Goal: Task Accomplishment & Management: Use online tool/utility

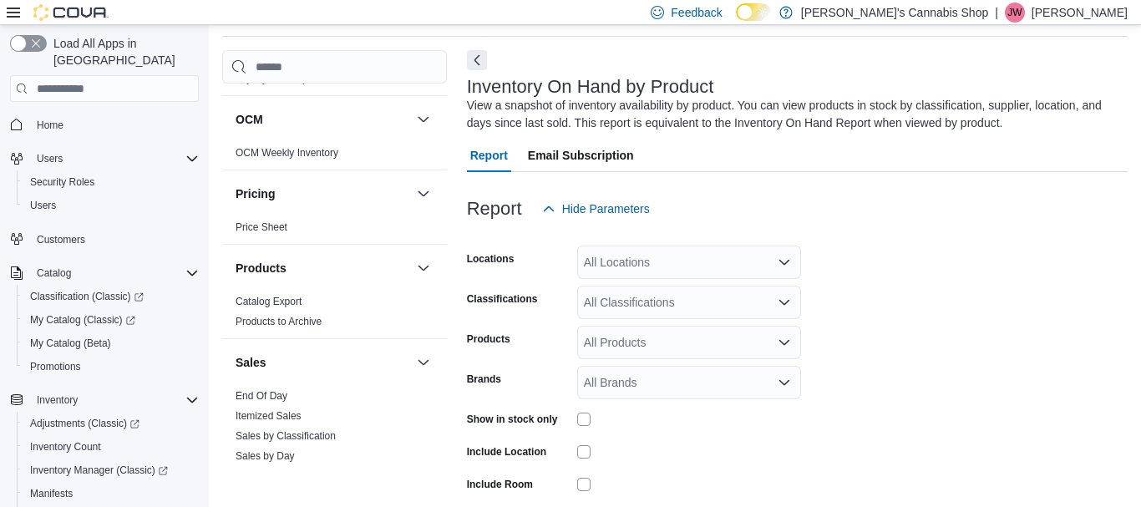
scroll to position [963, 0]
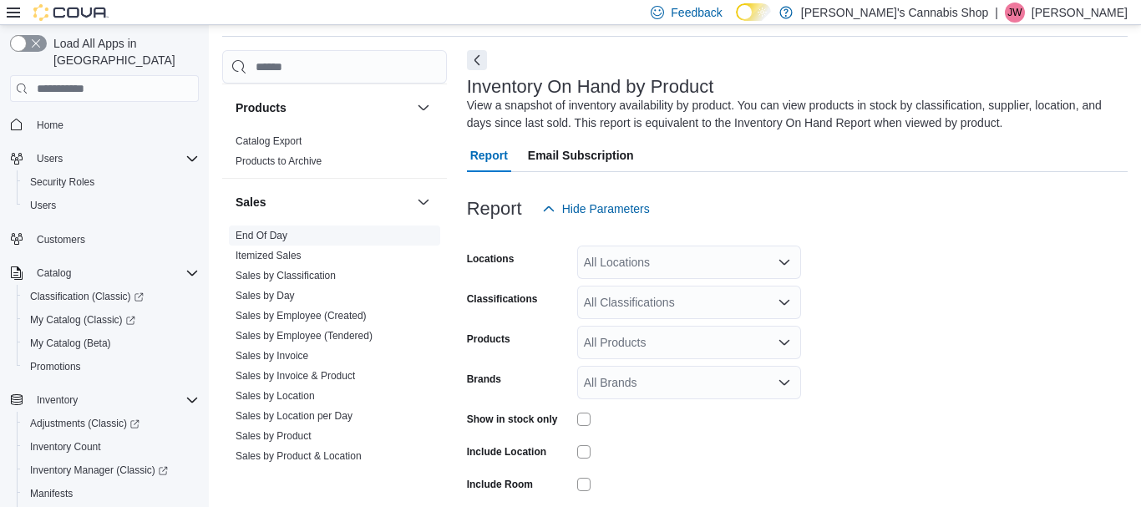
click at [264, 236] on link "End Of Day" at bounding box center [262, 236] width 52 height 12
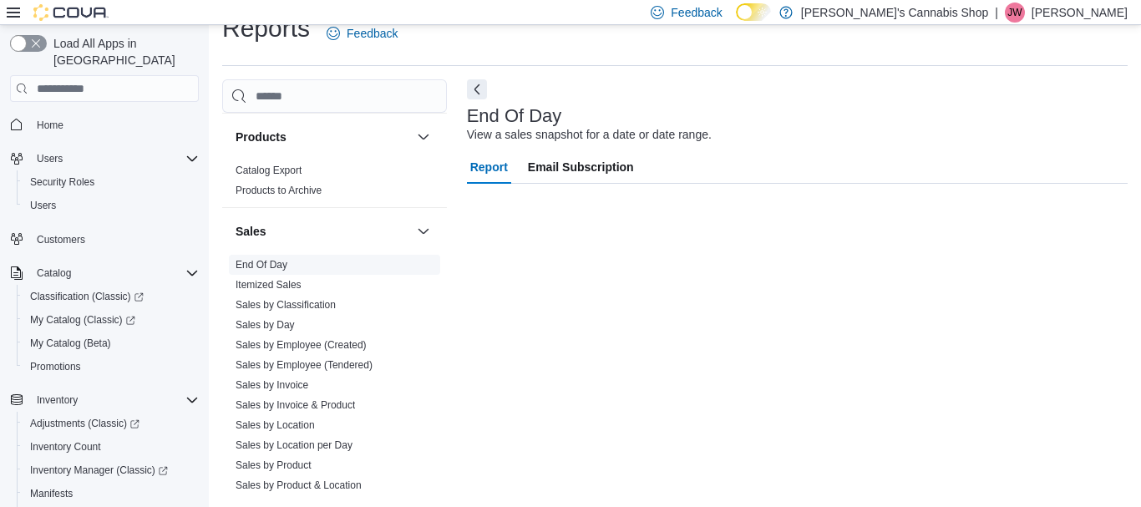
scroll to position [27, 0]
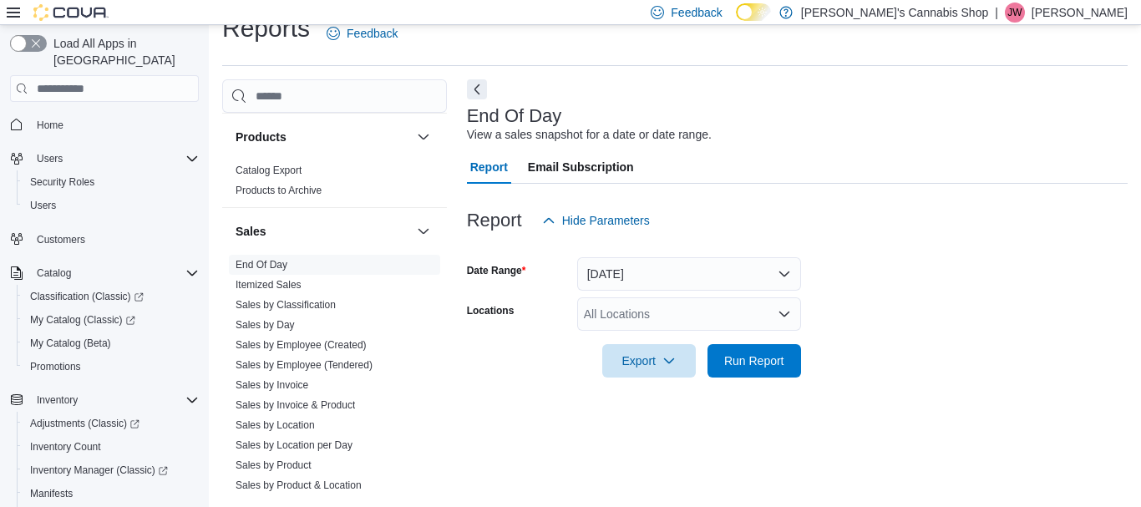
click at [670, 320] on div "All Locations" at bounding box center [689, 313] width 224 height 33
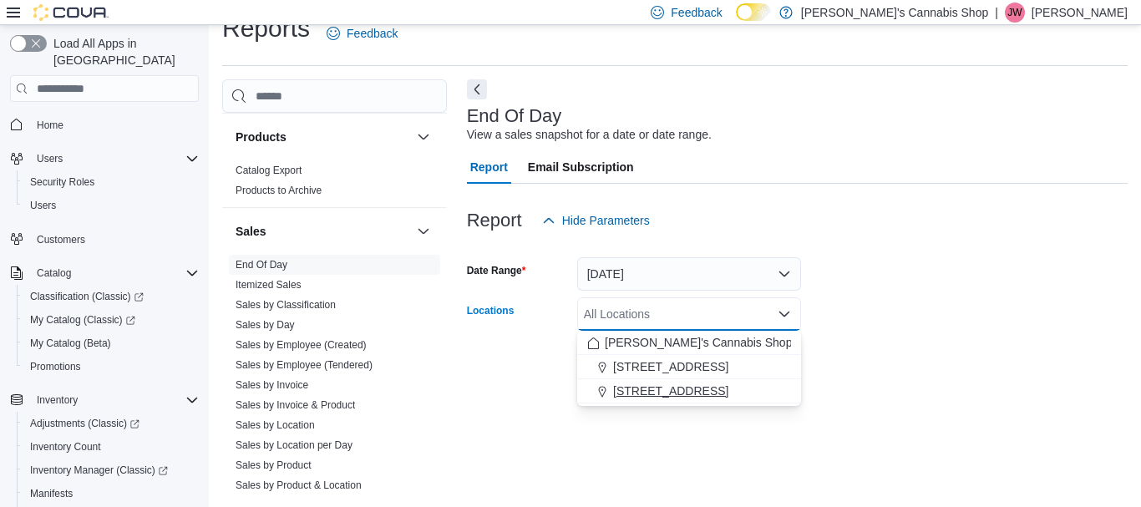
click at [677, 389] on span "[STREET_ADDRESS]" at bounding box center [670, 391] width 115 height 17
click at [863, 384] on div at bounding box center [797, 388] width 661 height 20
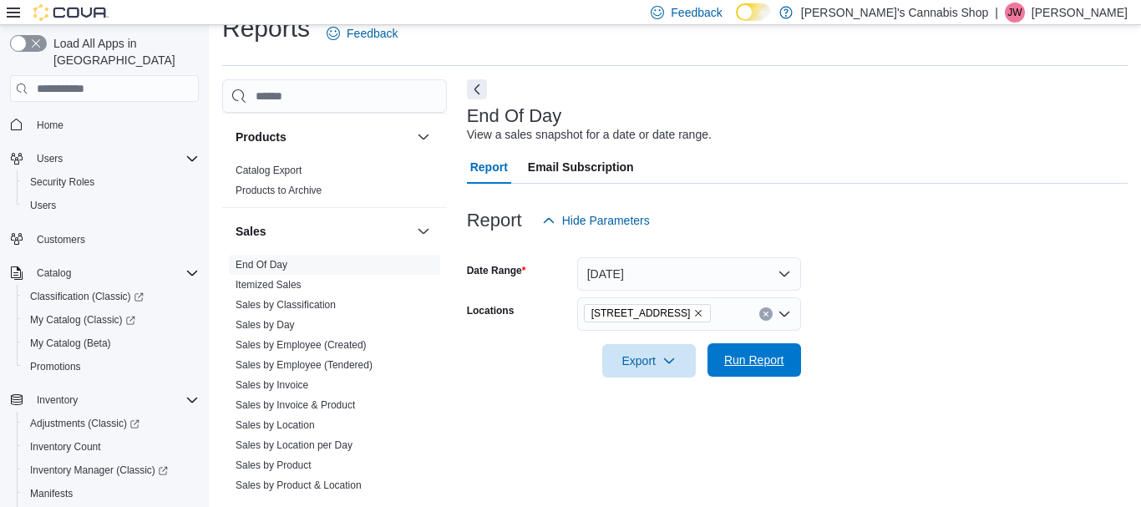
click at [760, 360] on span "Run Report" at bounding box center [754, 360] width 60 height 17
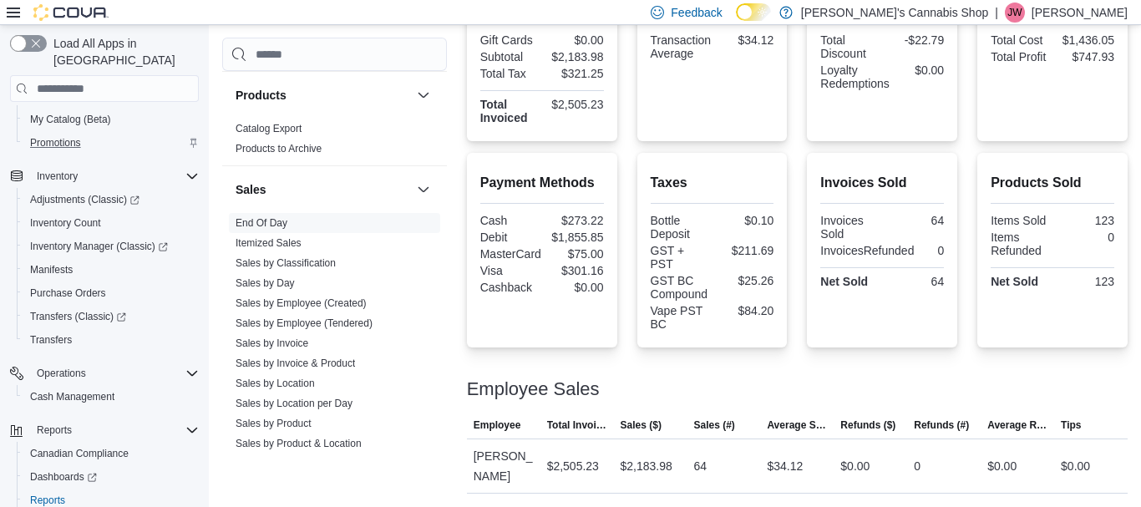
scroll to position [241, 0]
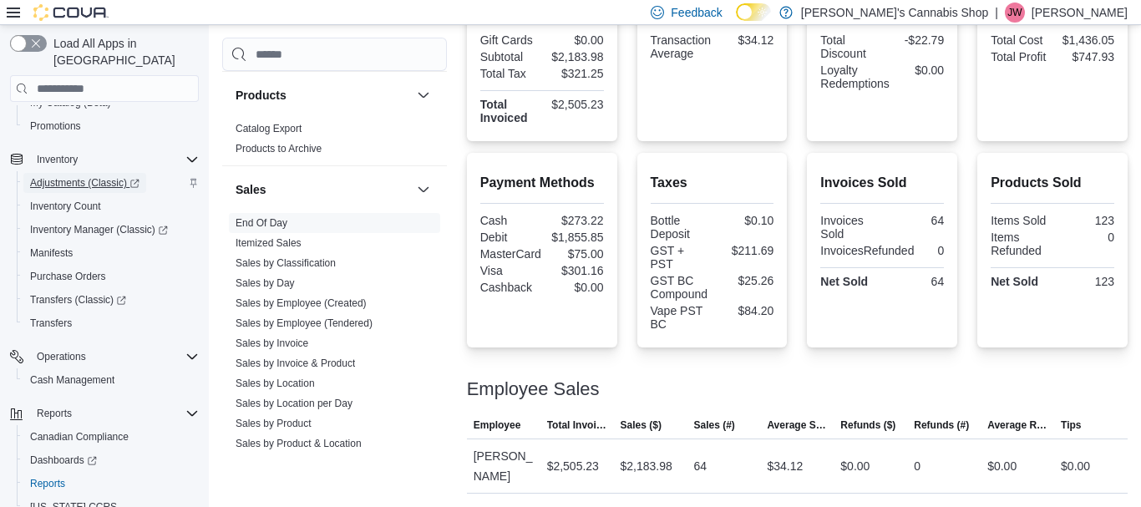
click at [102, 176] on span "Adjustments (Classic)" at bounding box center [84, 182] width 109 height 13
